Goal: Use online tool/utility: Utilize a website feature to perform a specific function

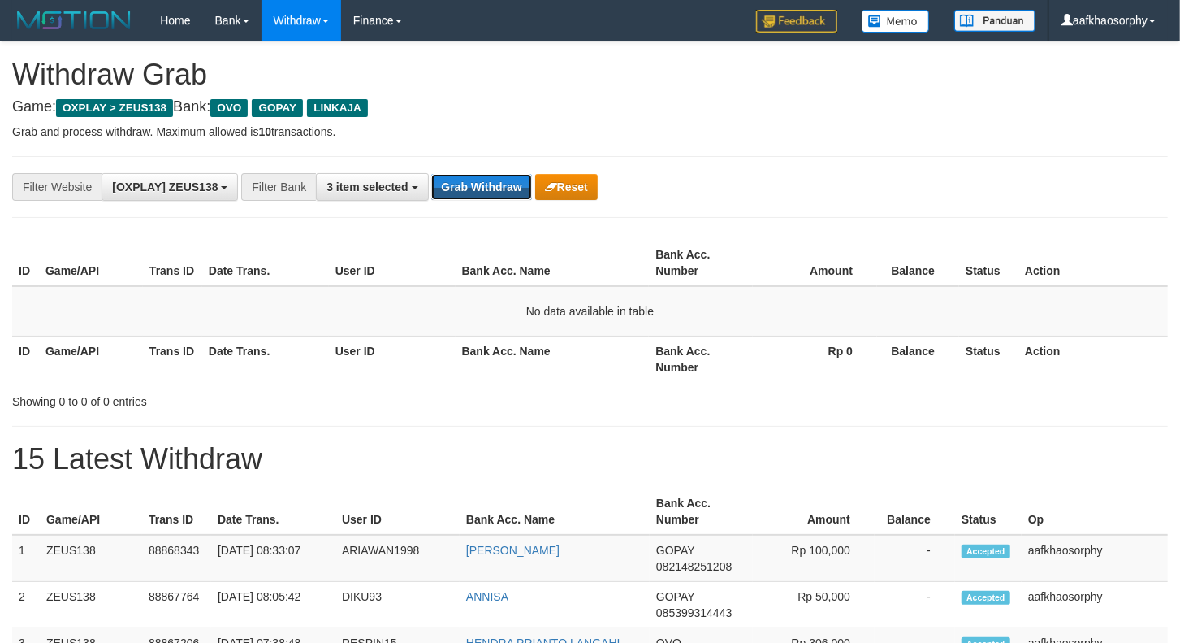
scroll to position [191, 0]
click at [517, 188] on button "Grab Withdraw" at bounding box center [481, 187] width 100 height 26
click at [518, 188] on button "Grab Withdraw" at bounding box center [481, 187] width 100 height 26
